Goal: Task Accomplishment & Management: Manage account settings

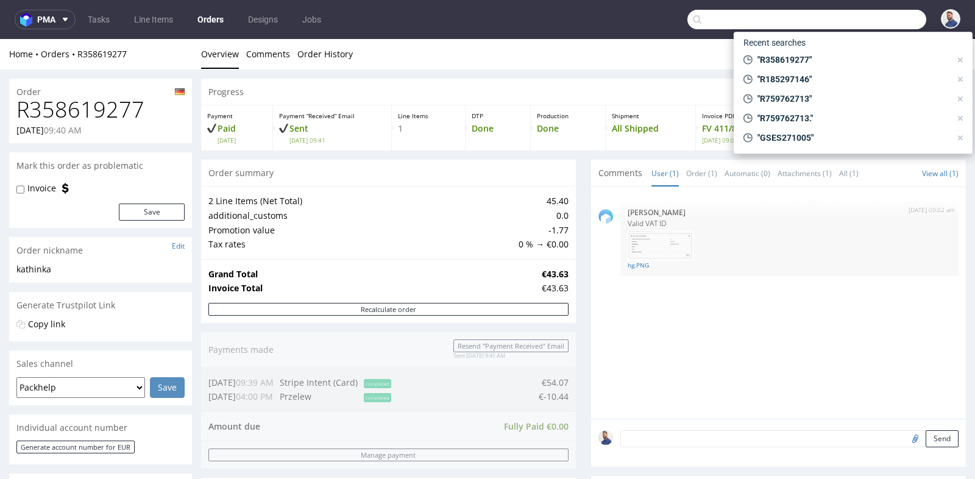
click at [870, 18] on input "text" at bounding box center [806, 20] width 239 height 20
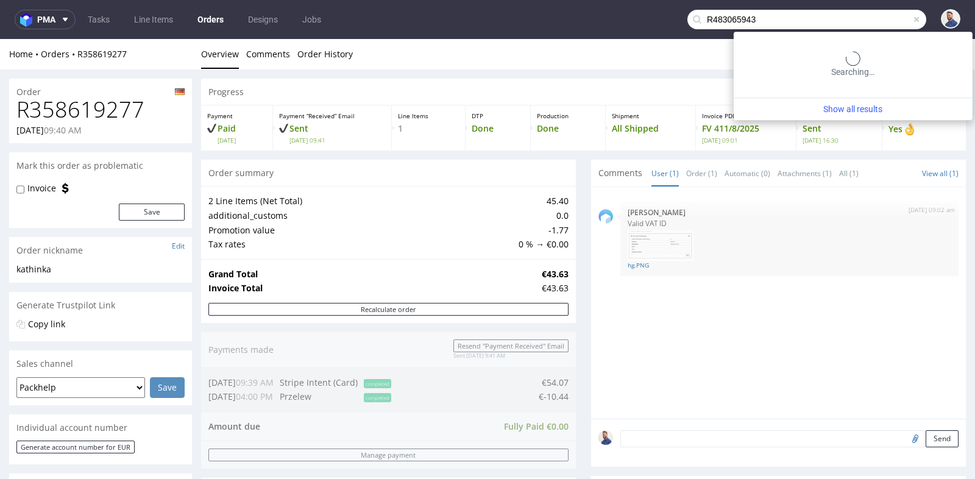
type input "R483065943"
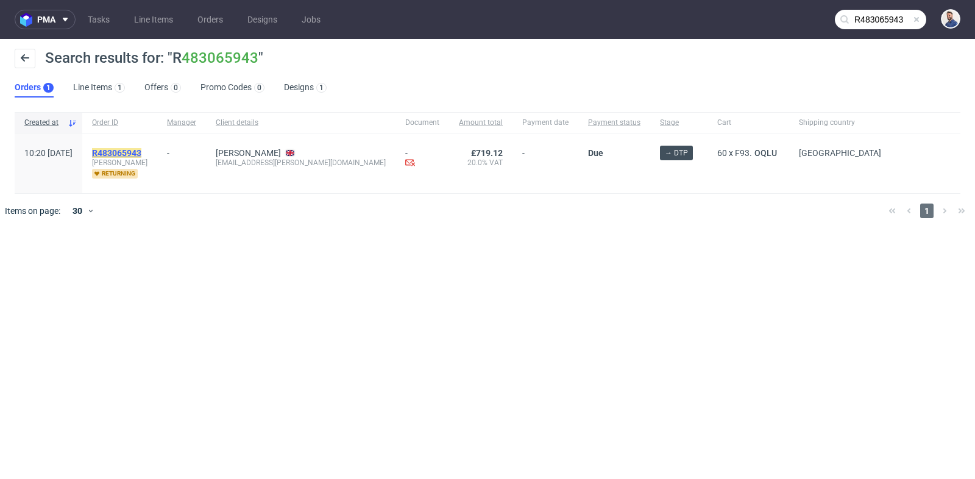
click at [141, 151] on mark "R483065943" at bounding box center [116, 153] width 49 height 10
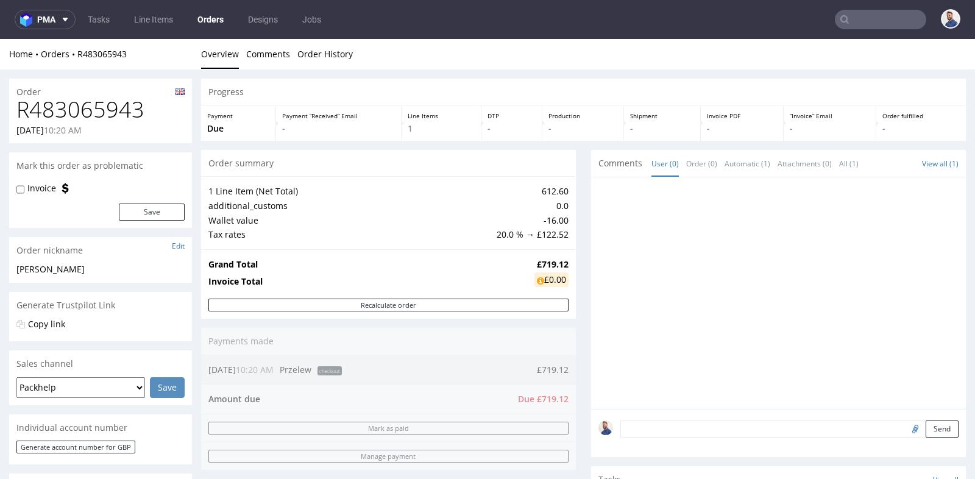
click at [574, 233] on div "Progress Payment Due Payment “Received” Email - Line Items 1 DTP - Production -…" at bounding box center [583, 407] width 765 height 657
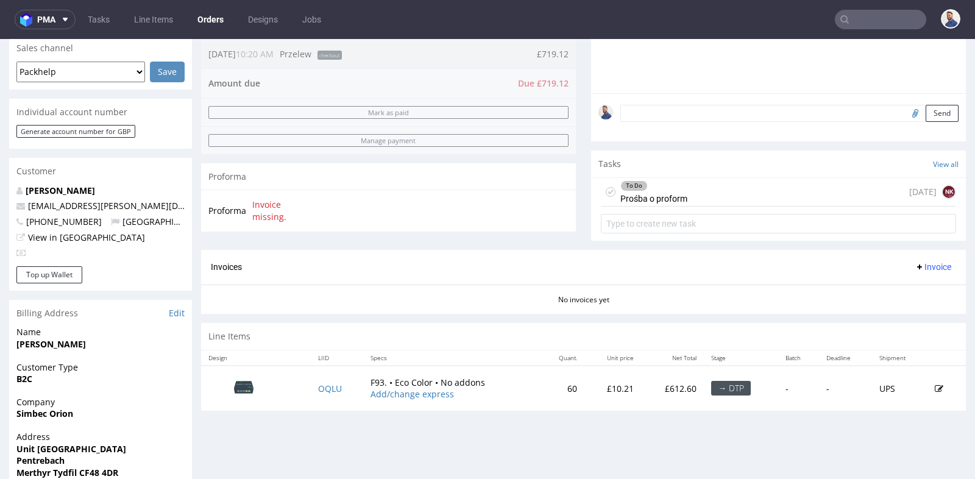
scroll to position [325, 0]
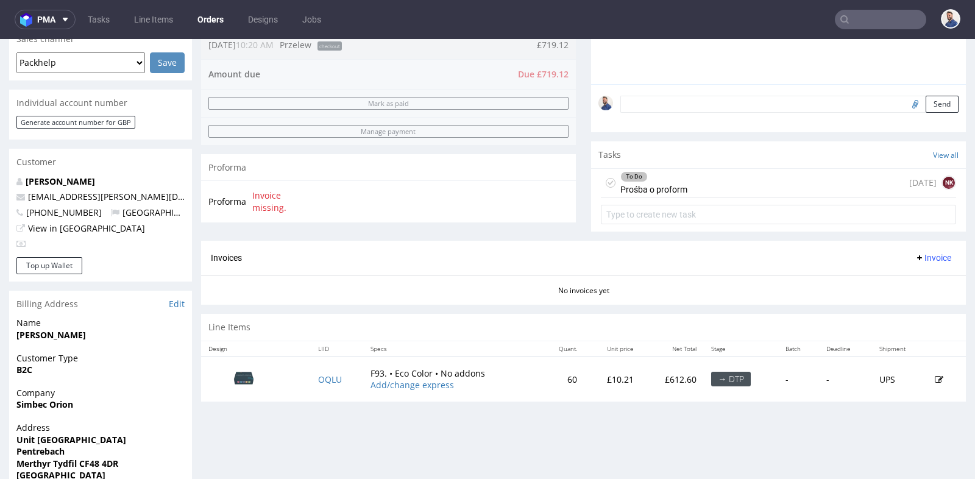
click at [724, 183] on div "To Do Prośba o proform [DATE] NK" at bounding box center [778, 183] width 355 height 29
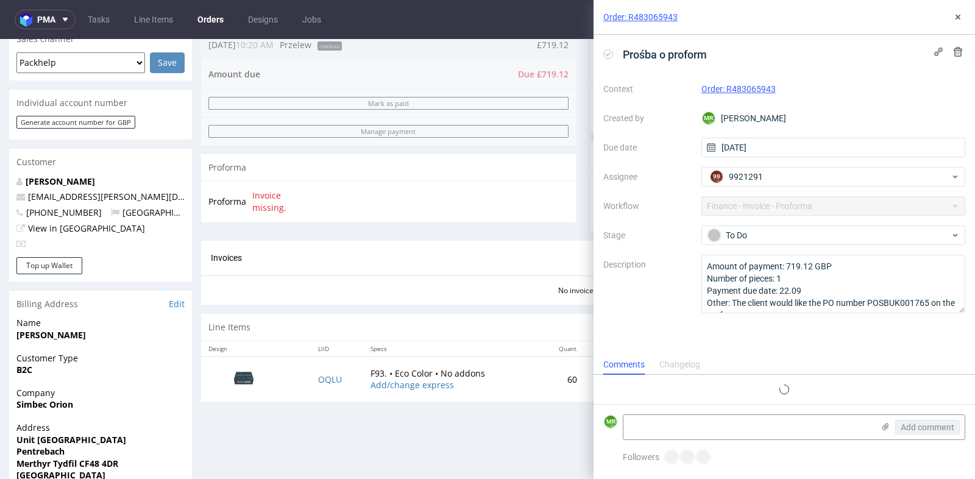
scroll to position [9, 0]
click at [959, 13] on icon at bounding box center [958, 17] width 10 height 10
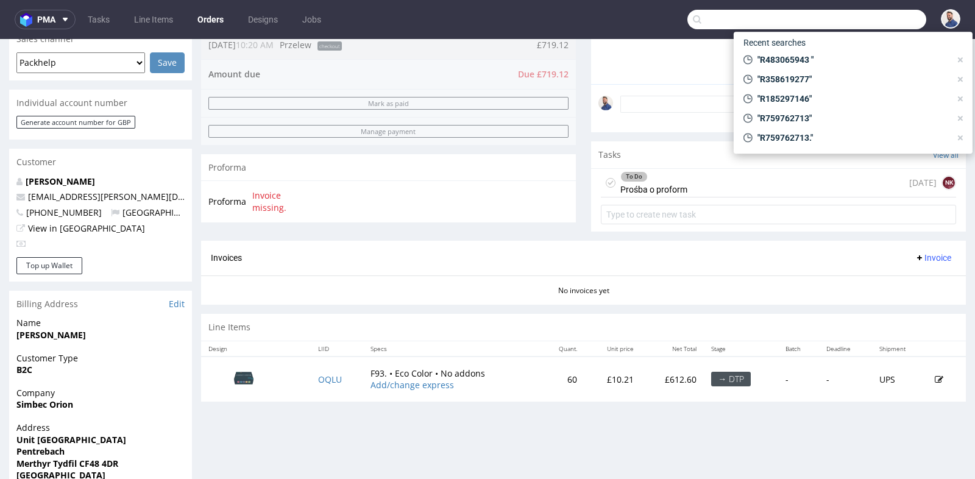
click at [857, 23] on input "text" at bounding box center [806, 20] width 239 height 20
paste input "R120838566"
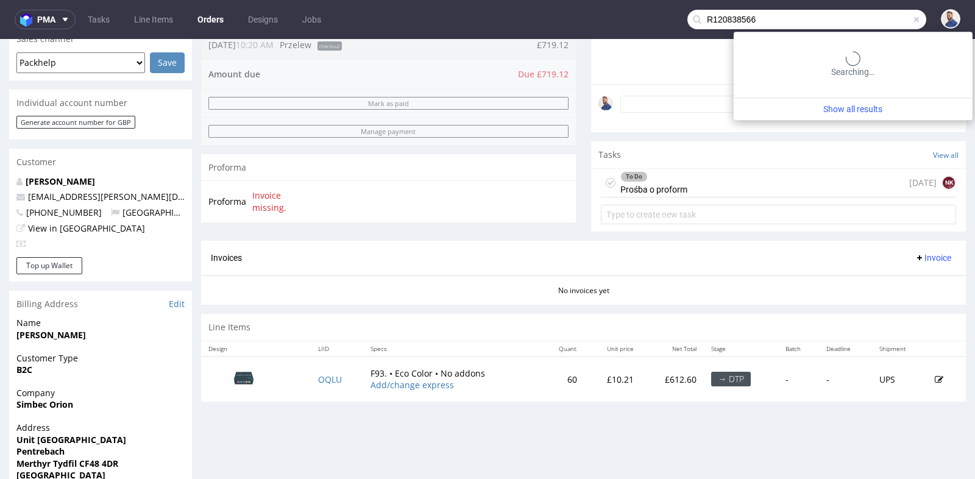
type input "R120838566"
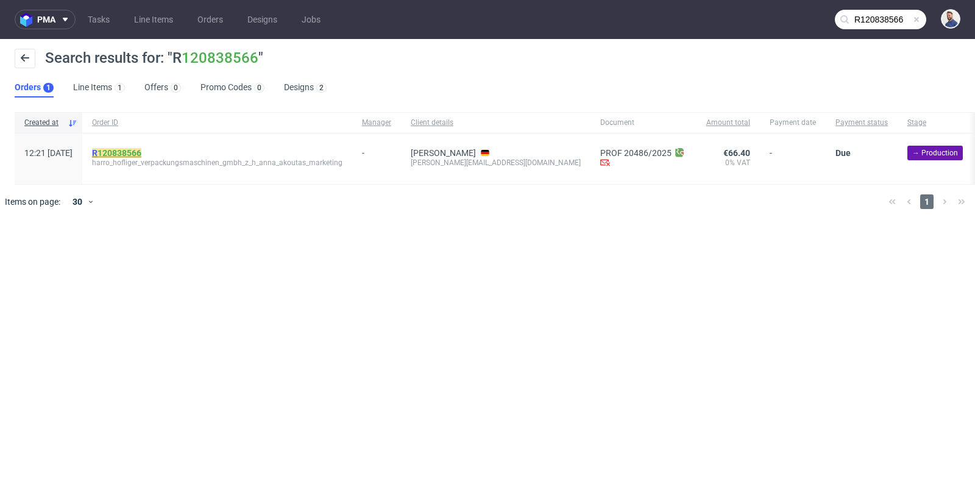
click at [141, 154] on link "120838566" at bounding box center [120, 153] width 44 height 10
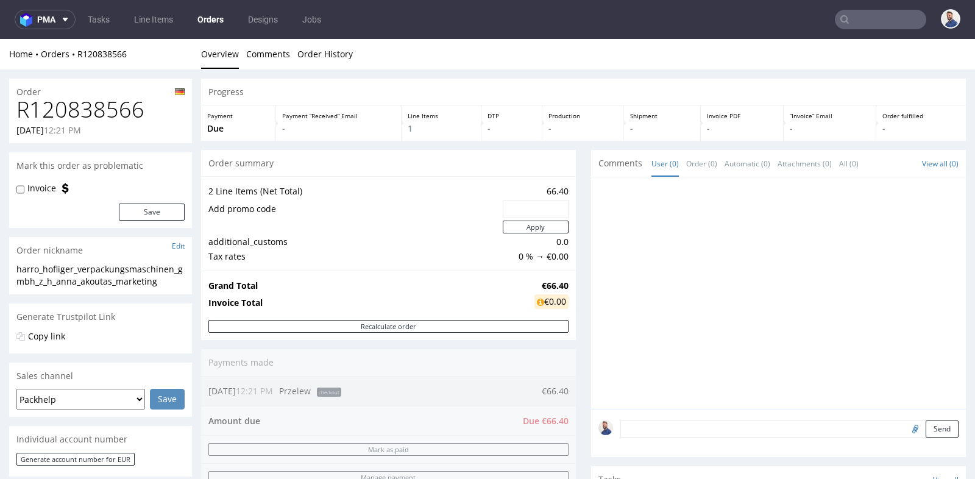
click at [583, 246] on div "Progress Payment Due Payment “Received” Email - Line Items 1 DTP - Production -…" at bounding box center [583, 428] width 765 height 698
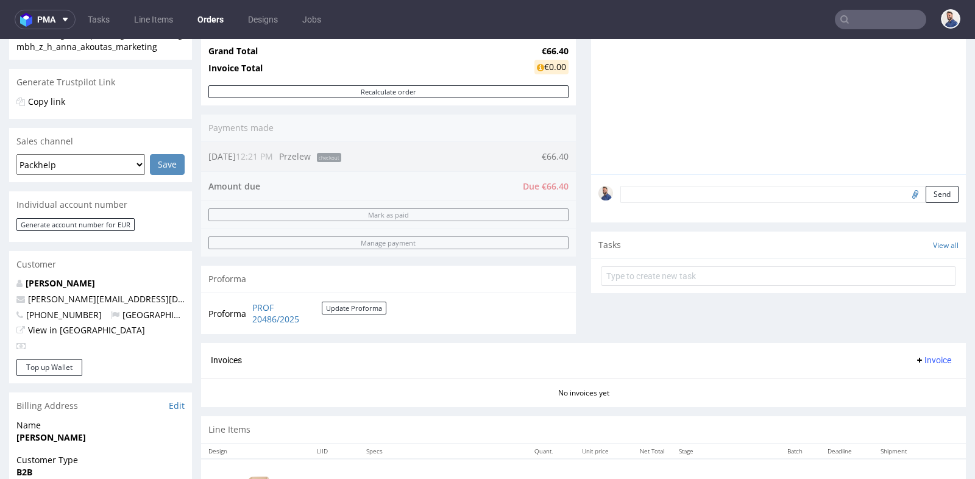
scroll to position [271, 0]
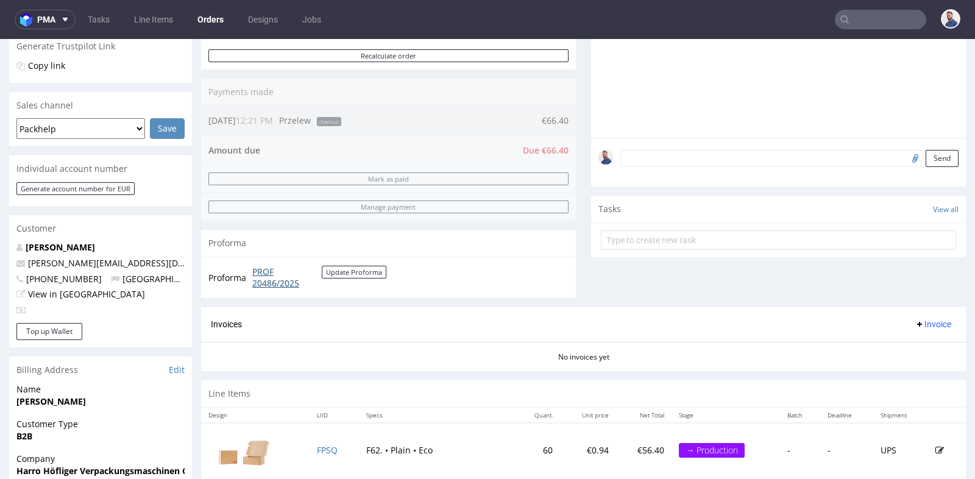
click at [278, 282] on link "PROF 20486/2025" at bounding box center [286, 278] width 69 height 24
